Goal: Transaction & Acquisition: Subscribe to service/newsletter

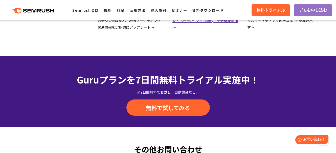
scroll to position [1642, 0]
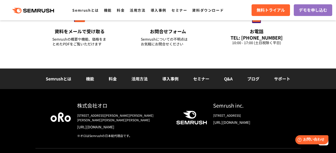
scroll to position [1848, 0]
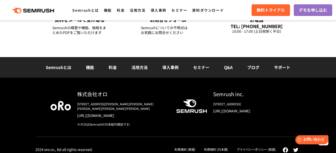
click at [113, 65] on link "料金" at bounding box center [113, 67] width 8 height 6
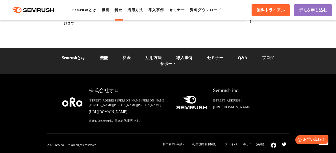
scroll to position [1882, 0]
click at [258, 13] on span "無料トライアル" at bounding box center [271, 10] width 28 height 5
